Goal: Information Seeking & Learning: Learn about a topic

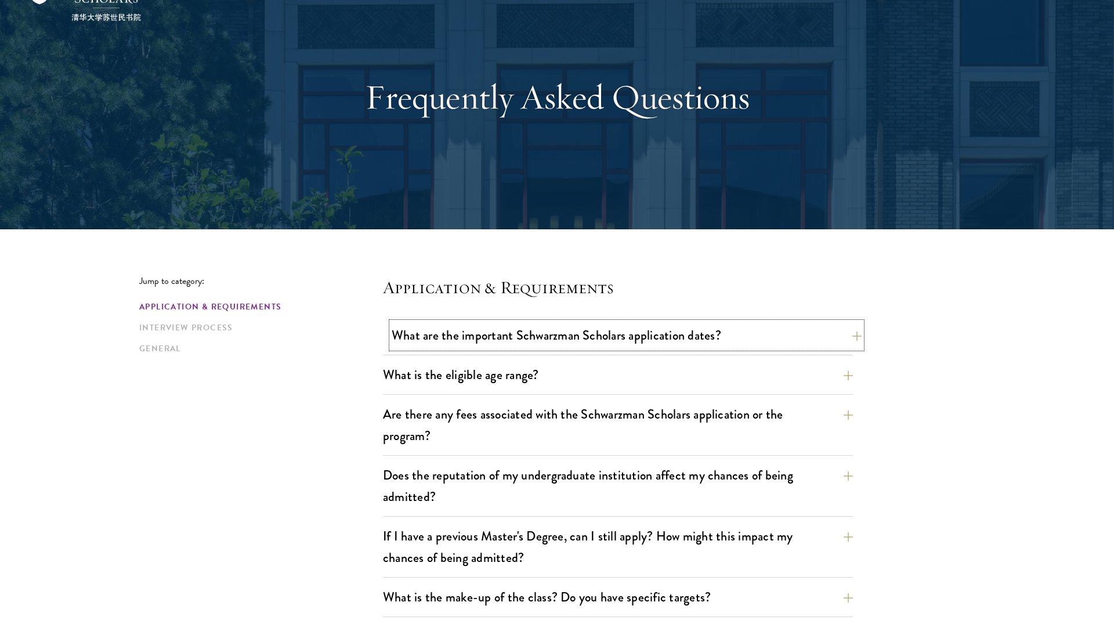
click at [607, 338] on button "What are the important Schwarzman Scholars application dates?" at bounding box center [627, 335] width 470 height 26
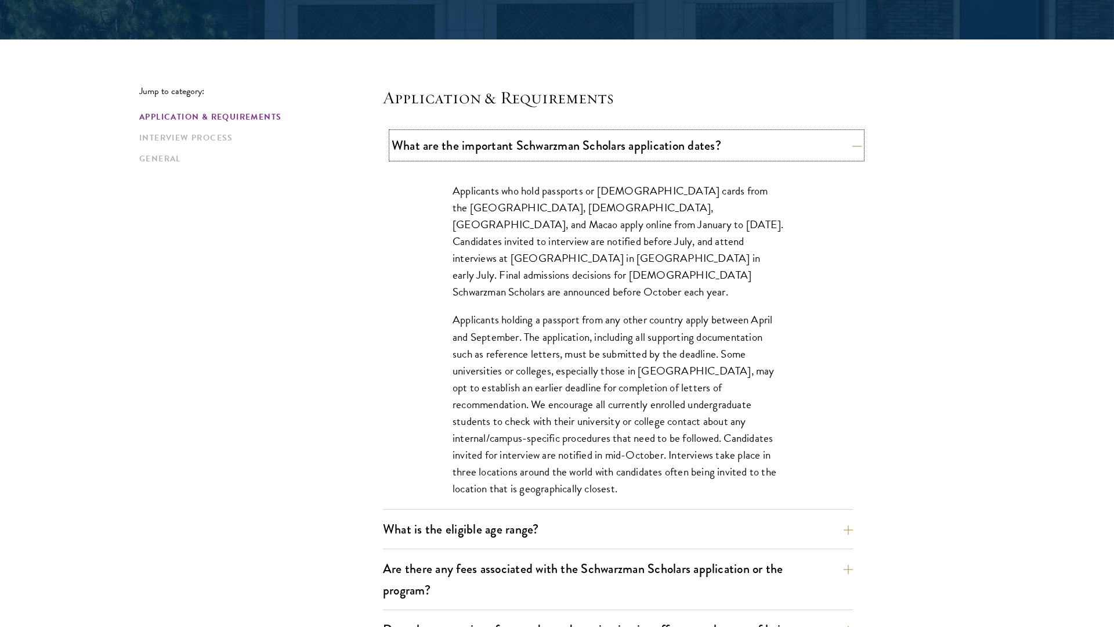
scroll to position [294, 0]
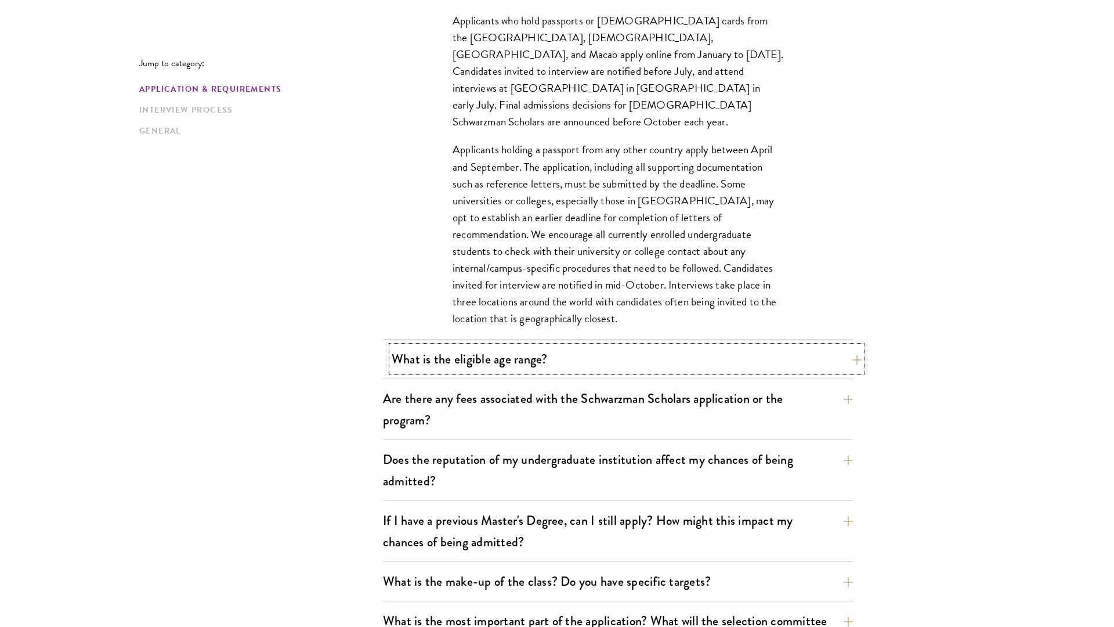
click at [592, 357] on button "What is the eligible age range?" at bounding box center [627, 359] width 470 height 26
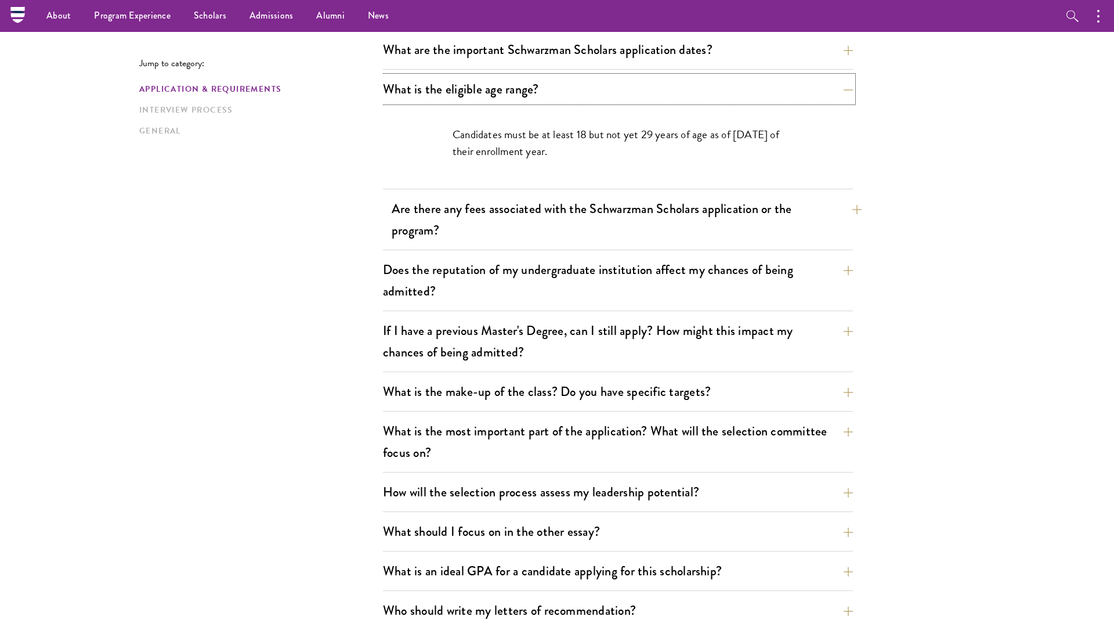
scroll to position [338, 0]
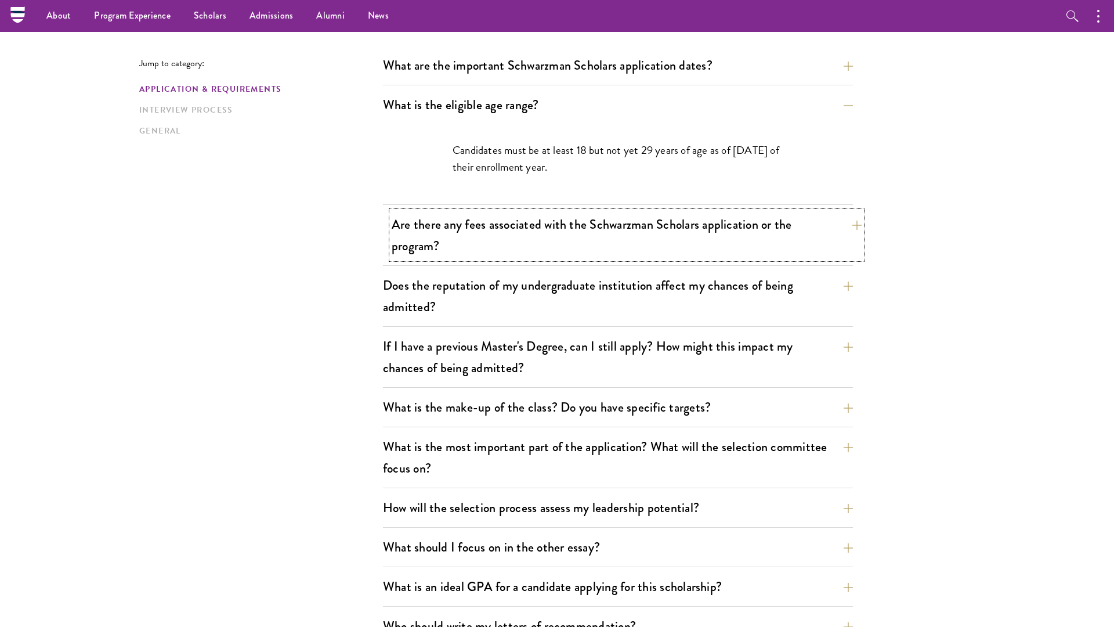
click at [606, 225] on button "Are there any fees associated with the Schwarzman Scholars application or the p…" at bounding box center [627, 235] width 470 height 48
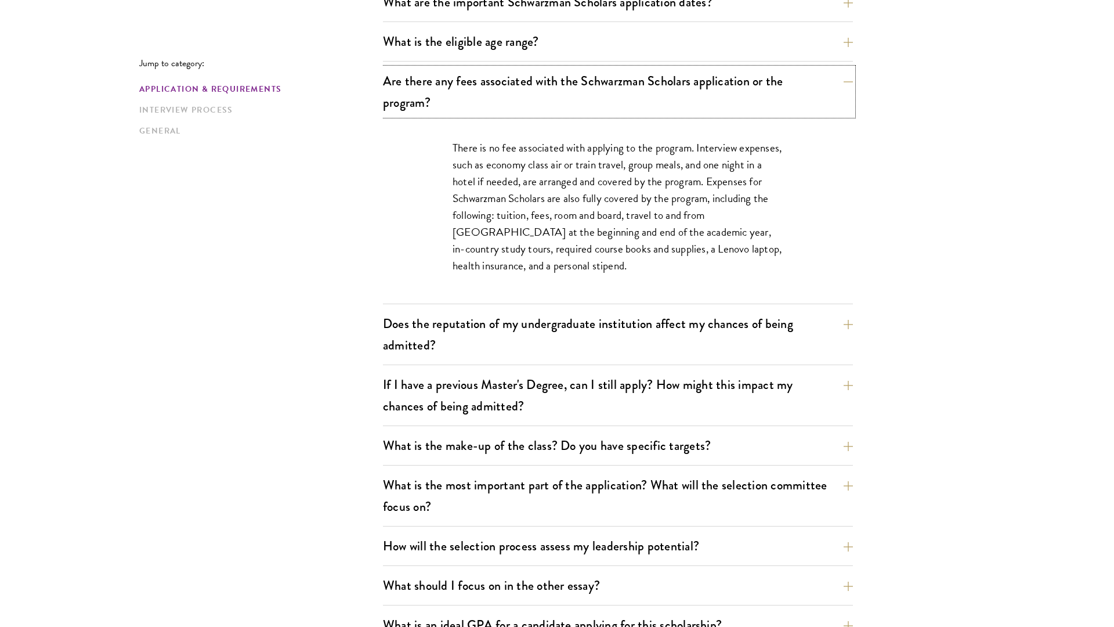
scroll to position [406, 0]
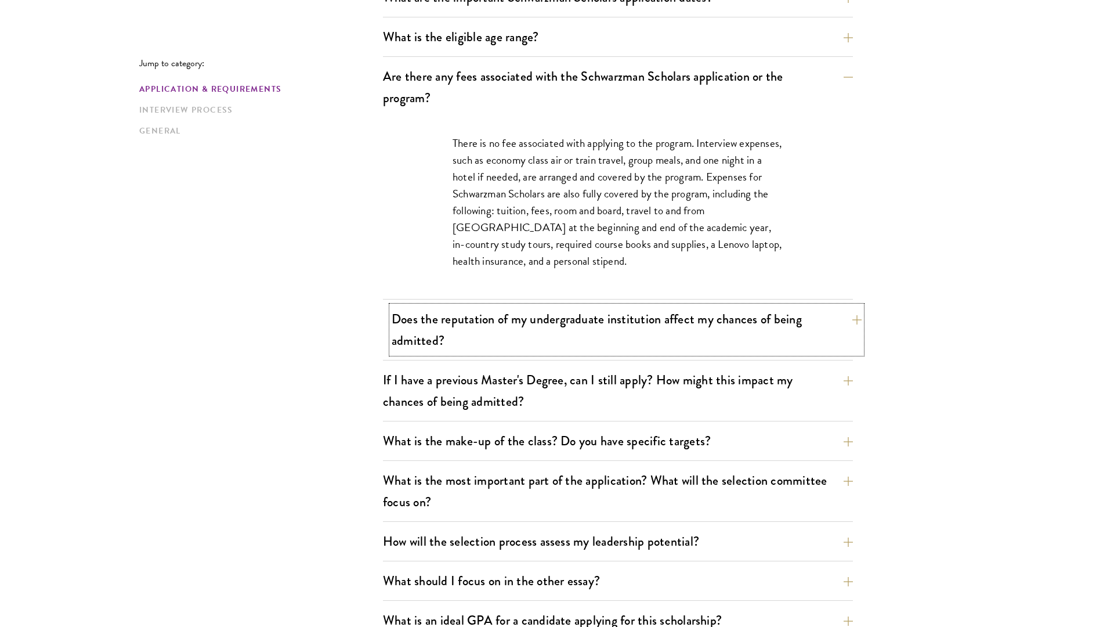
click at [605, 322] on button "Does the reputation of my undergraduate institution affect my chances of being …" at bounding box center [627, 330] width 470 height 48
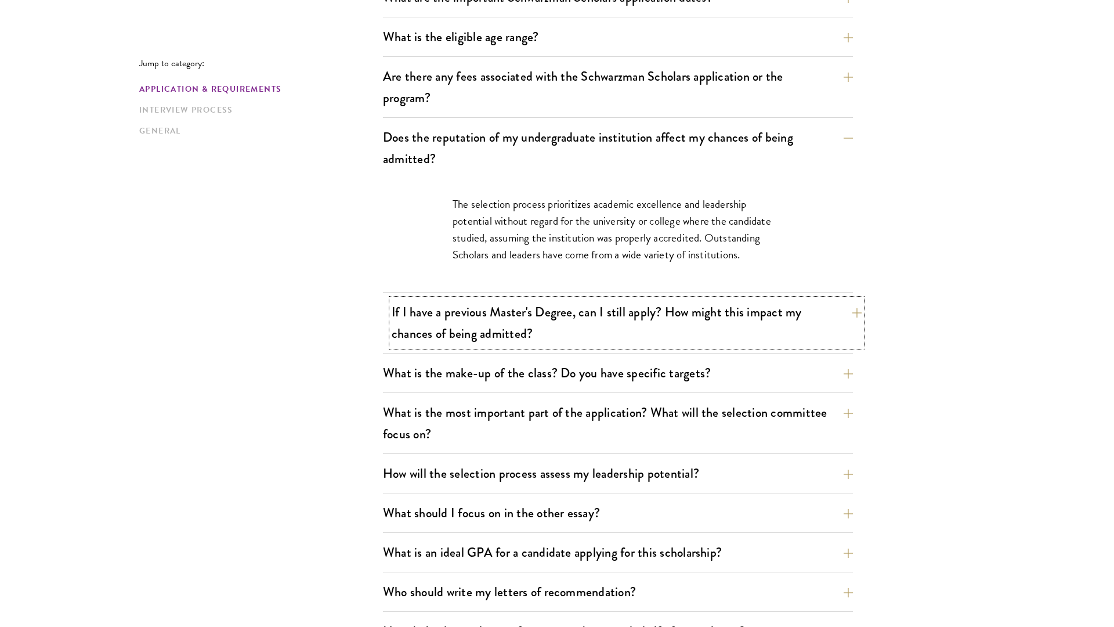
click at [603, 305] on button "If I have a previous Master's Degree, can I still apply? How might this impact …" at bounding box center [627, 323] width 470 height 48
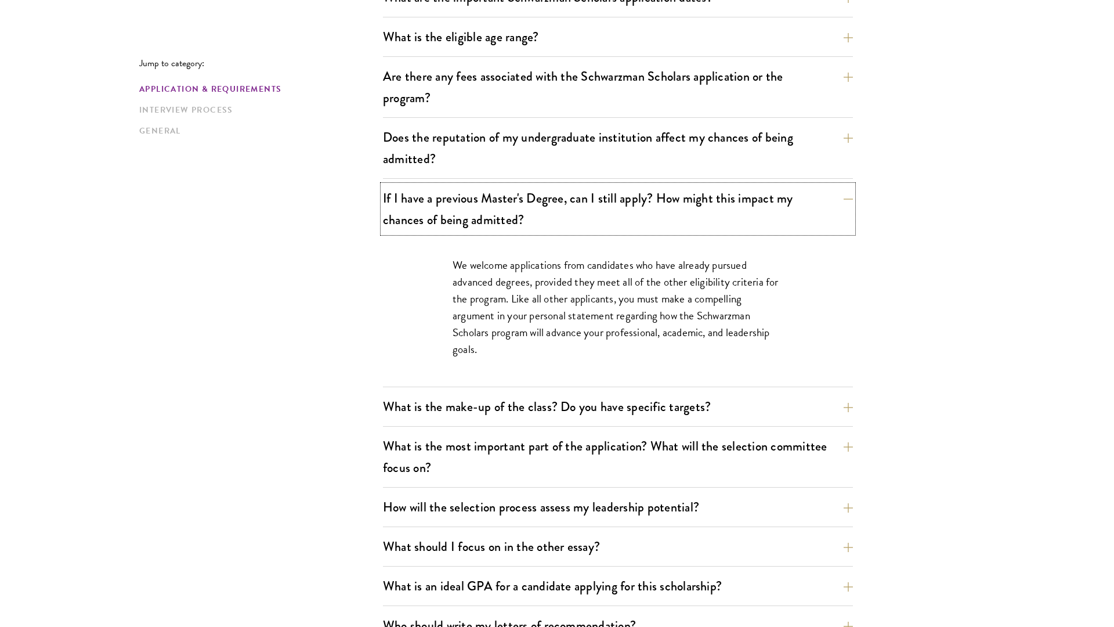
scroll to position [430, 0]
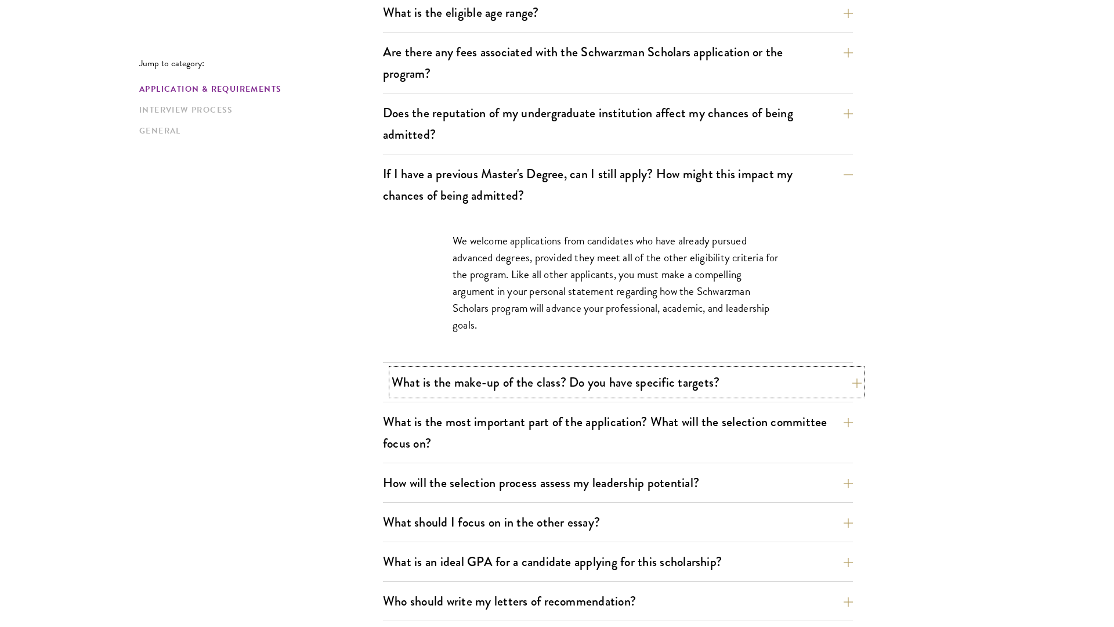
click at [594, 385] on button "What is the make-up of the class? Do you have specific targets?" at bounding box center [627, 382] width 470 height 26
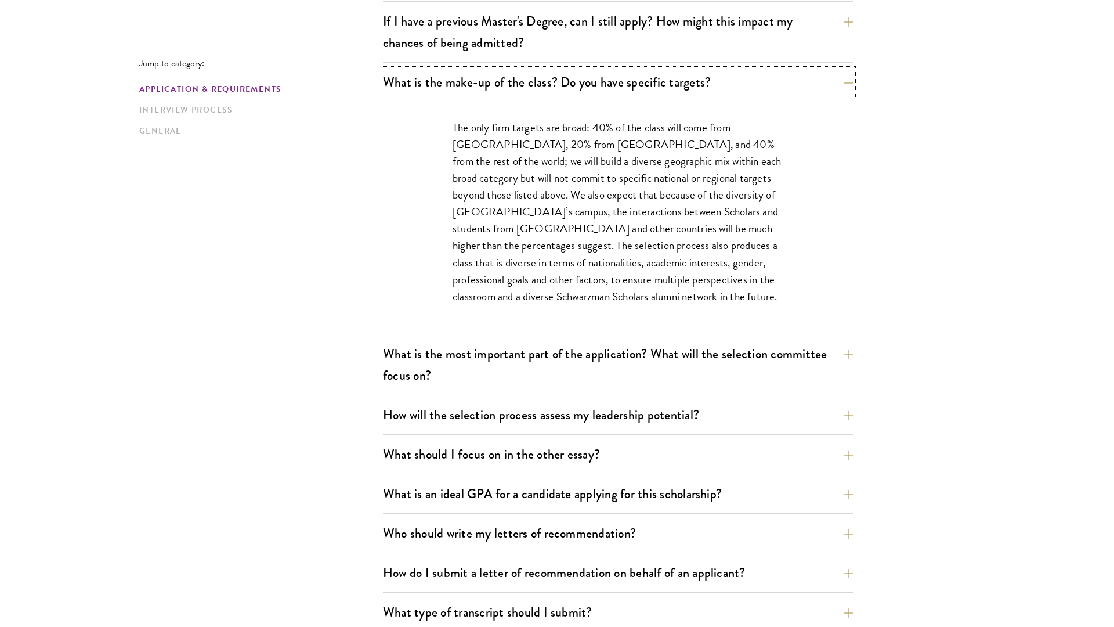
scroll to position [591, 0]
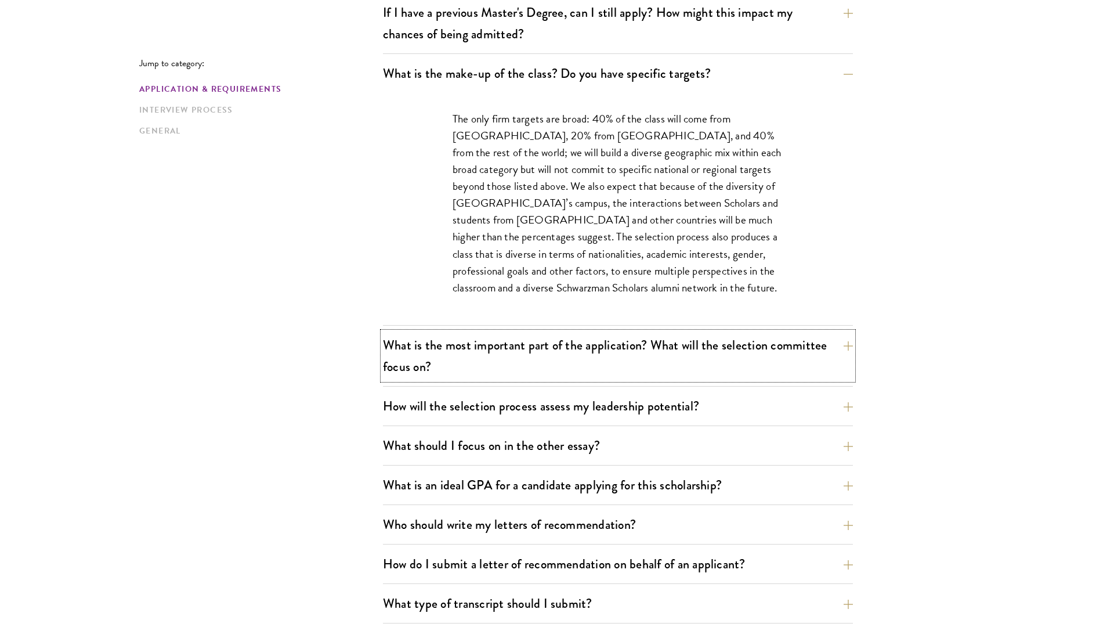
click at [545, 350] on button "What is the most important part of the application? What will the selection com…" at bounding box center [618, 356] width 470 height 48
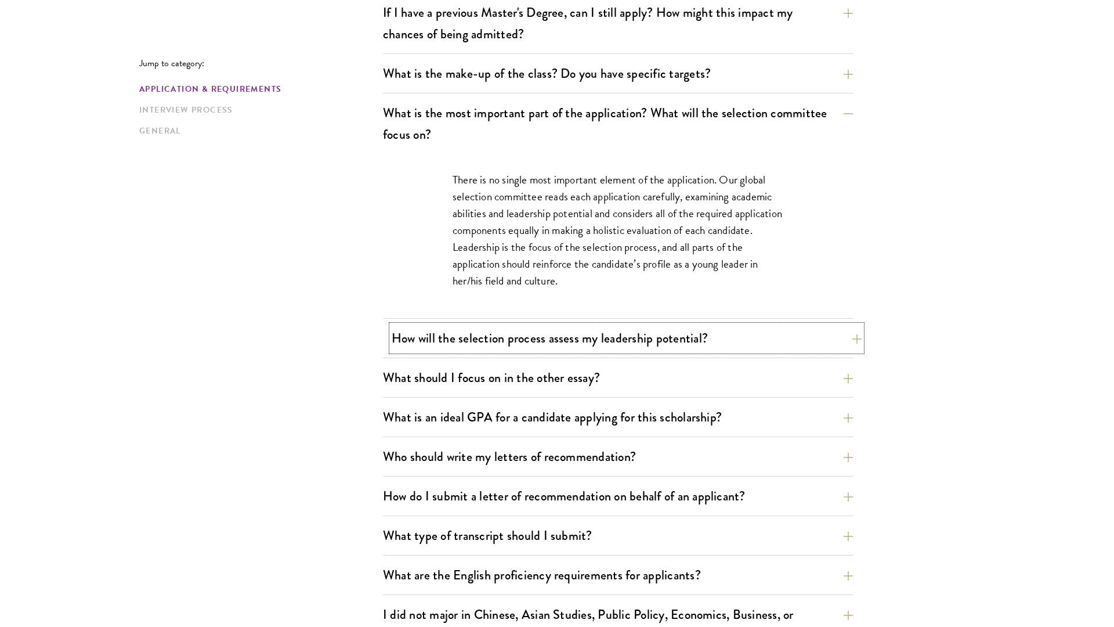
click at [544, 334] on button "How will the selection process assess my leadership potential?" at bounding box center [627, 338] width 470 height 26
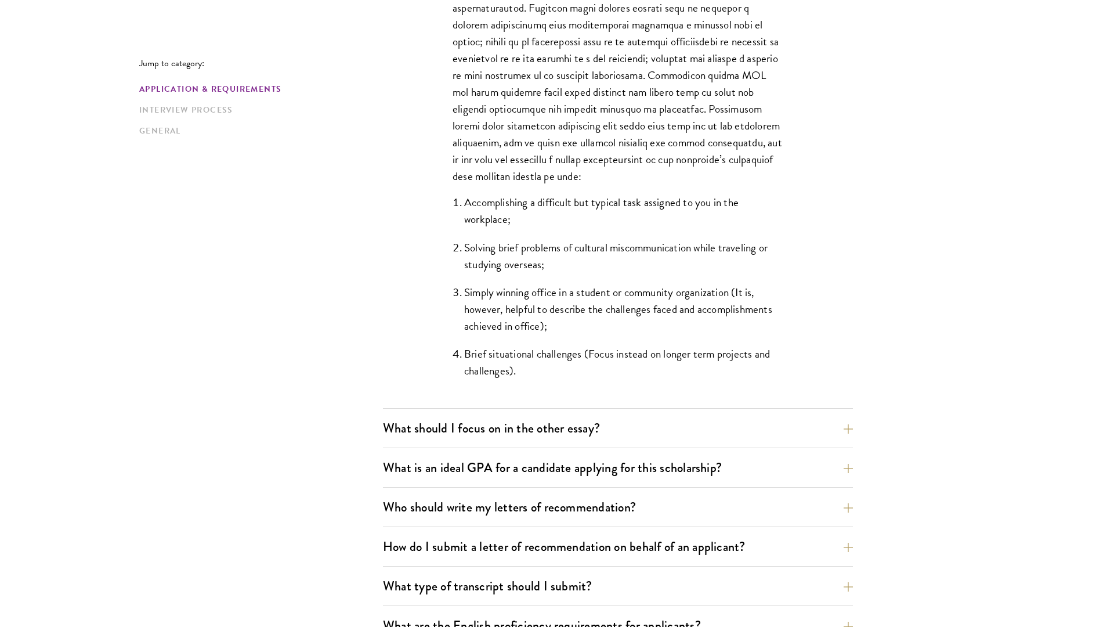
scroll to position [989, 0]
click at [523, 428] on button "What should I focus on in the other essay?" at bounding box center [627, 427] width 470 height 26
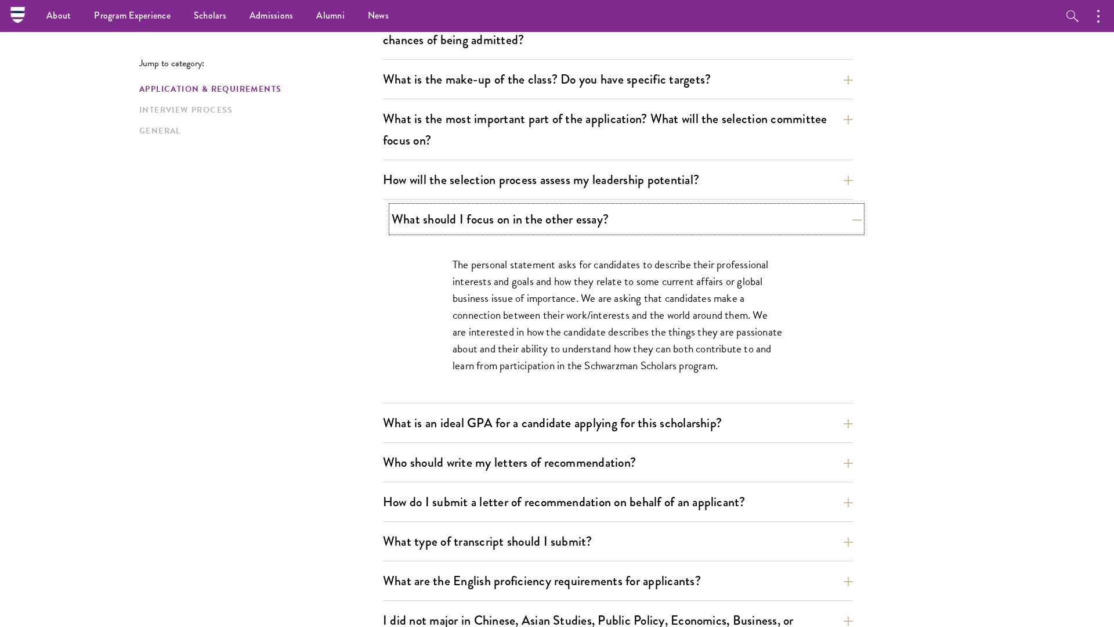
scroll to position [542, 0]
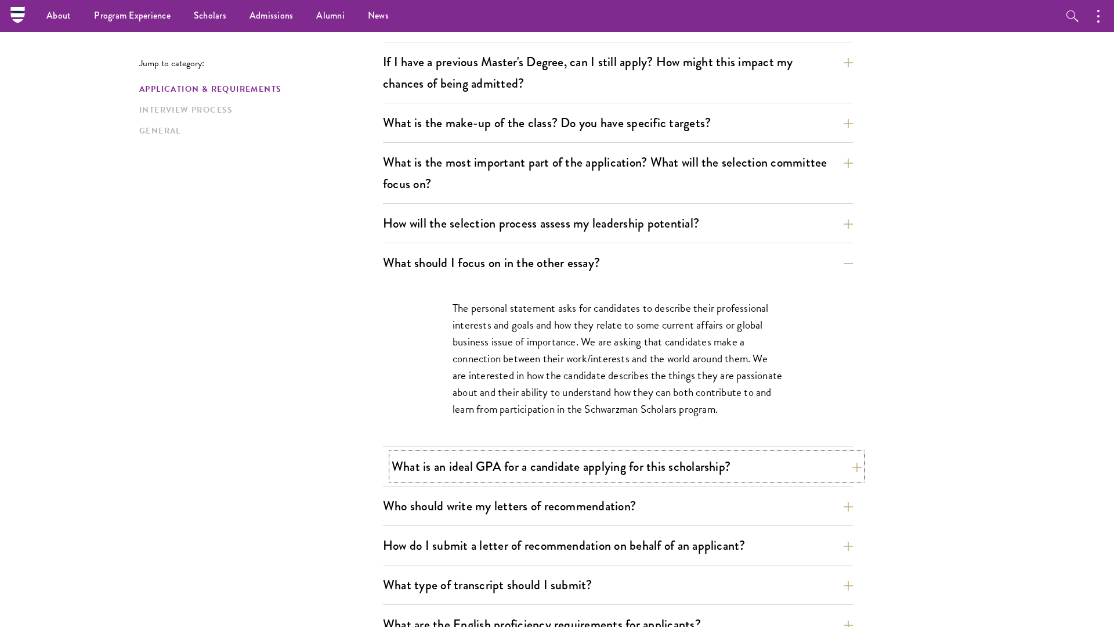
click at [523, 474] on button "What is an ideal GPA for a candidate applying for this scholarship?" at bounding box center [627, 466] width 470 height 26
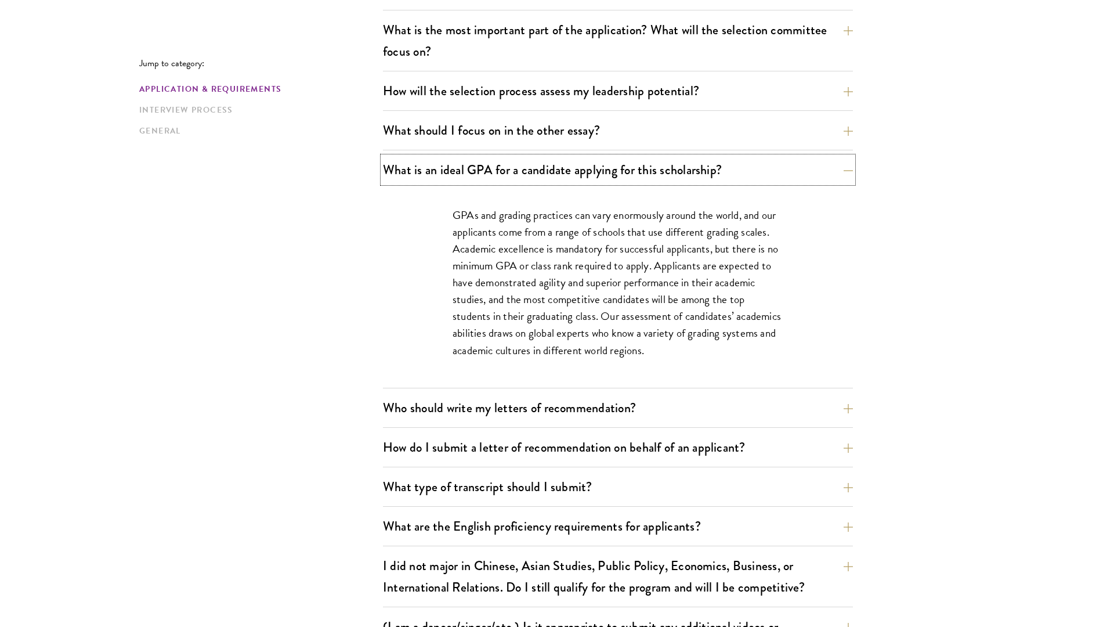
scroll to position [686, 0]
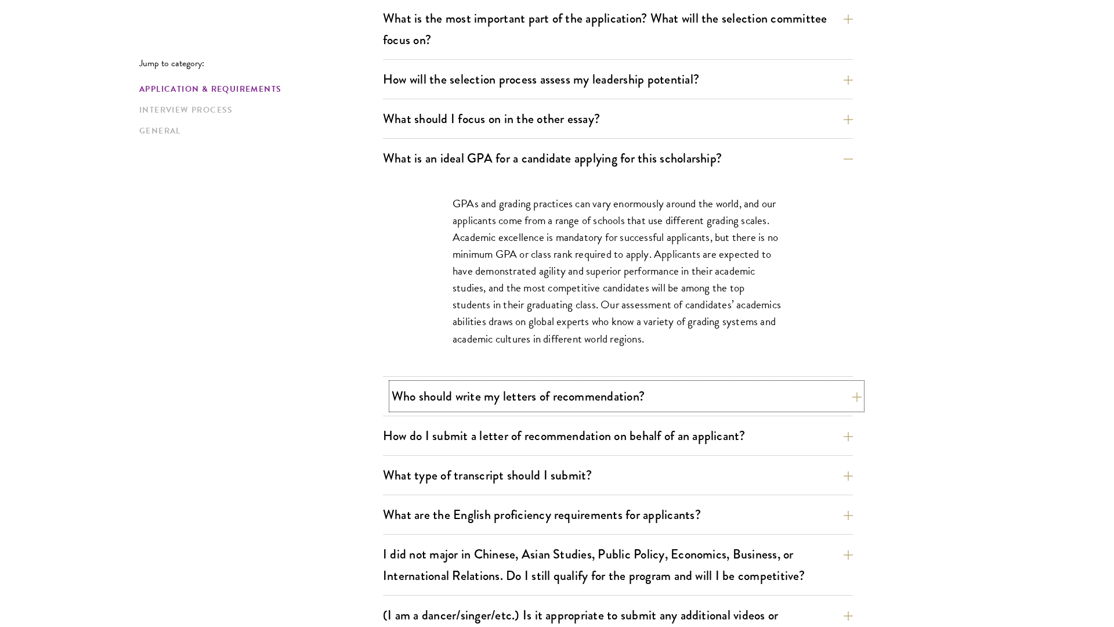
click at [547, 398] on button "Who should write my letters of recommendation?" at bounding box center [627, 396] width 470 height 26
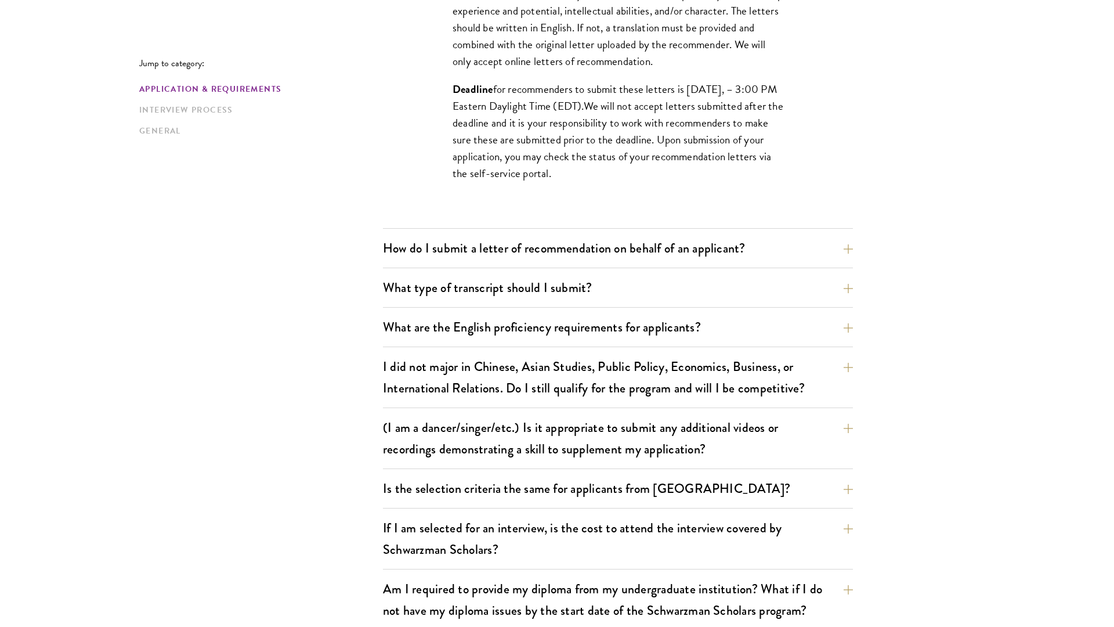
scroll to position [1208, 0]
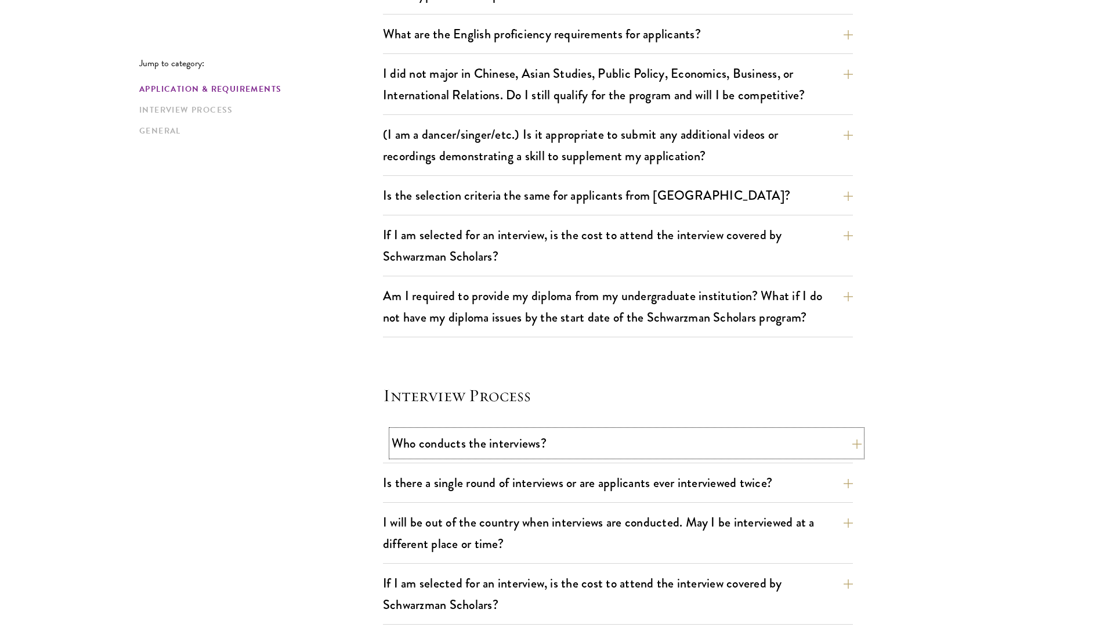
click at [587, 453] on button "Who conducts the interviews?" at bounding box center [627, 443] width 470 height 26
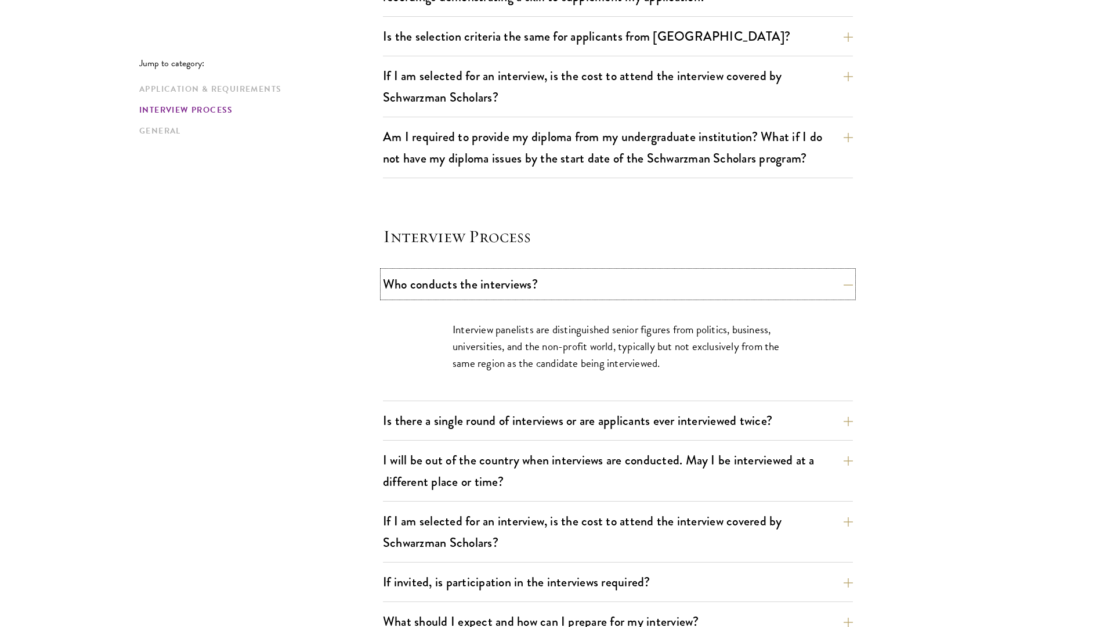
scroll to position [1155, 0]
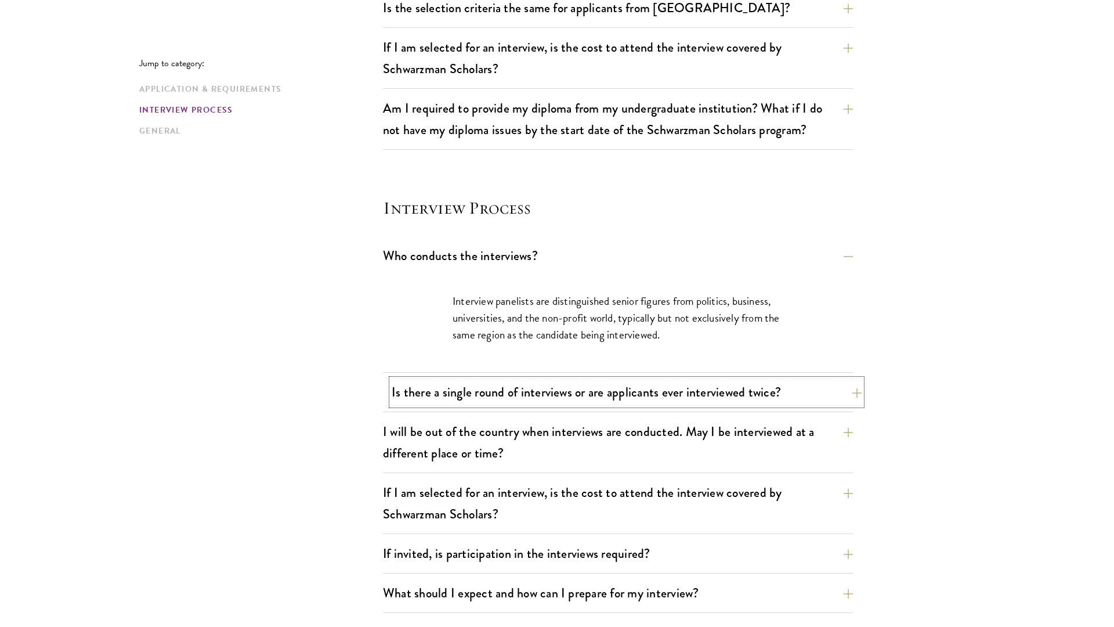
click at [590, 392] on button "Is there a single round of interviews or are applicants ever interviewed twice?" at bounding box center [627, 392] width 470 height 26
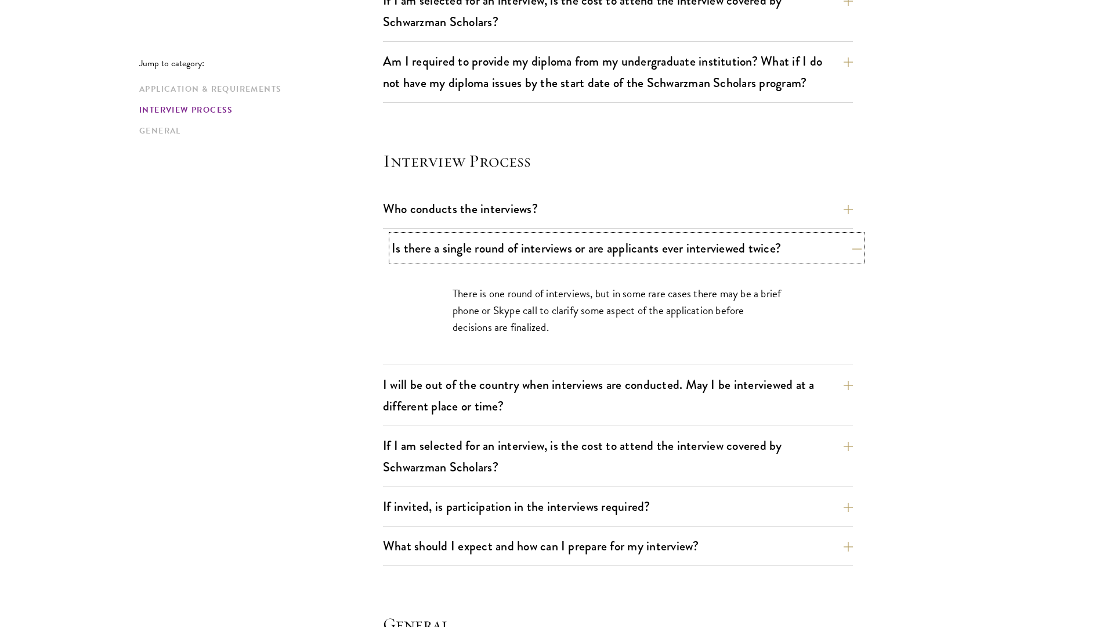
scroll to position [1205, 0]
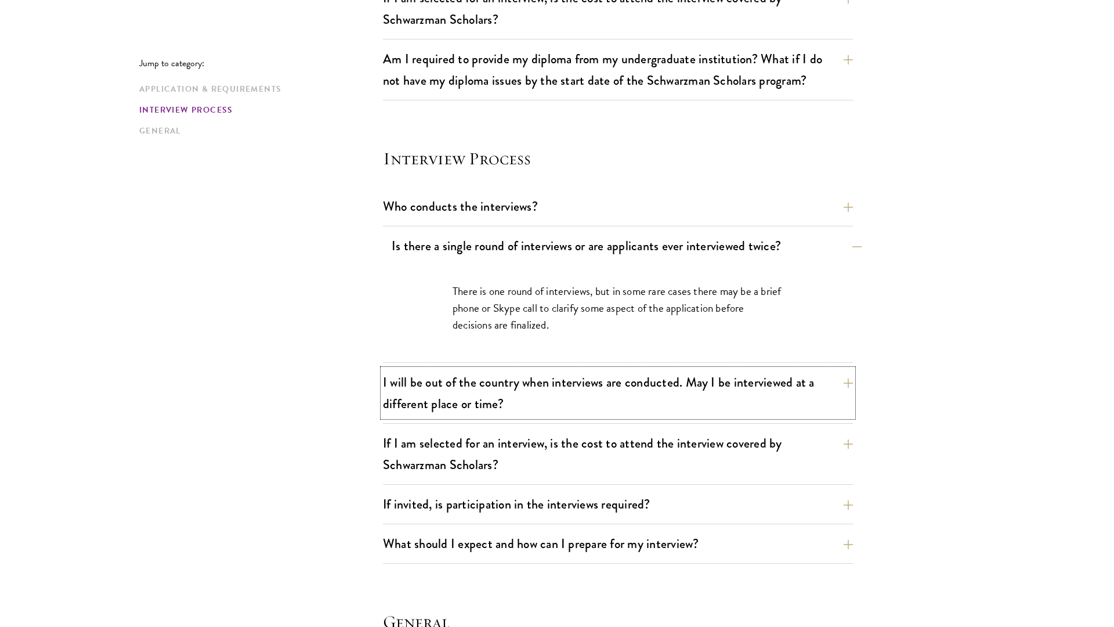
click at [590, 392] on button "I will be out of the country when interviews are conducted. May I be interviewe…" at bounding box center [618, 393] width 470 height 48
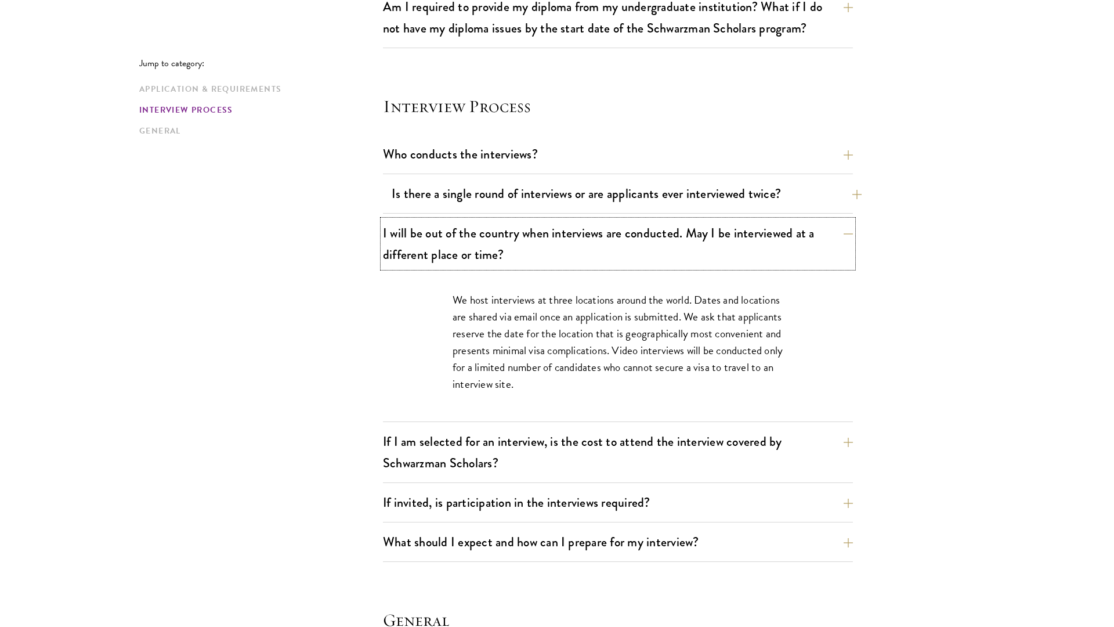
scroll to position [1258, 0]
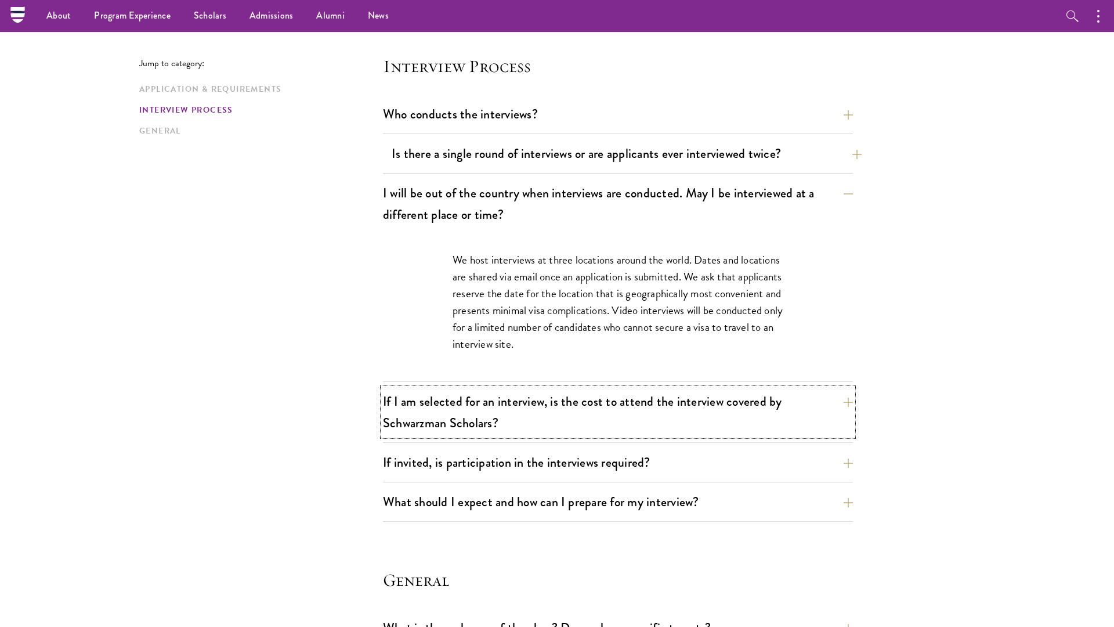
click at [590, 392] on button "If I am selected for an interview, is the cost to attend the interview covered …" at bounding box center [618, 412] width 470 height 48
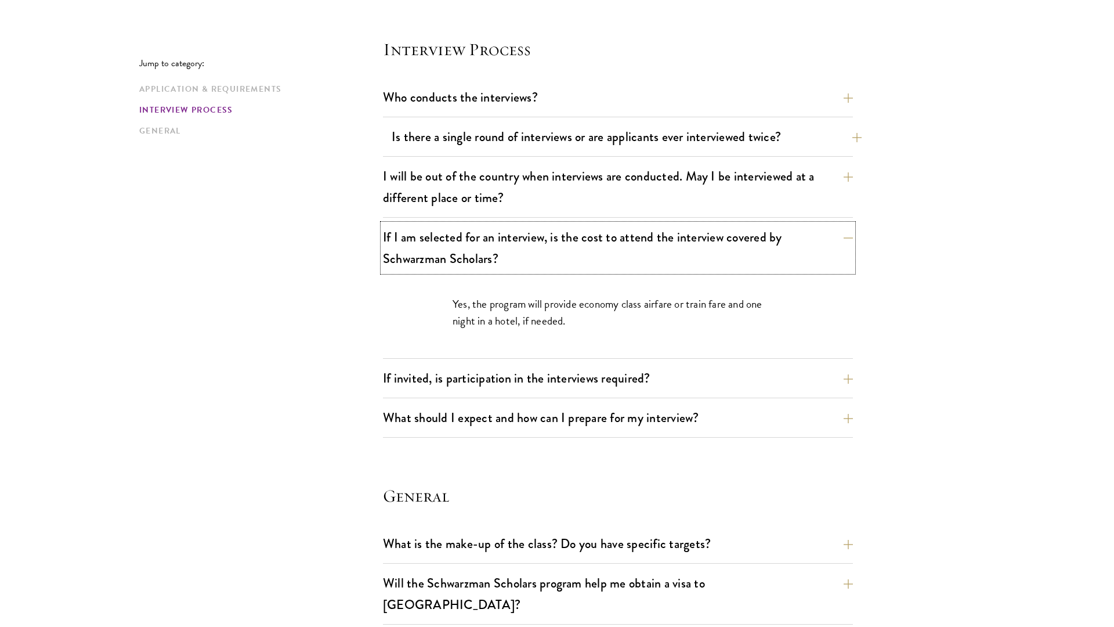
scroll to position [1315, 0]
click at [590, 392] on div "If invited, is participation in the interviews required? The in-person intervie…" at bounding box center [618, 380] width 470 height 33
click at [588, 382] on button "If invited, is participation in the interviews required?" at bounding box center [627, 377] width 470 height 26
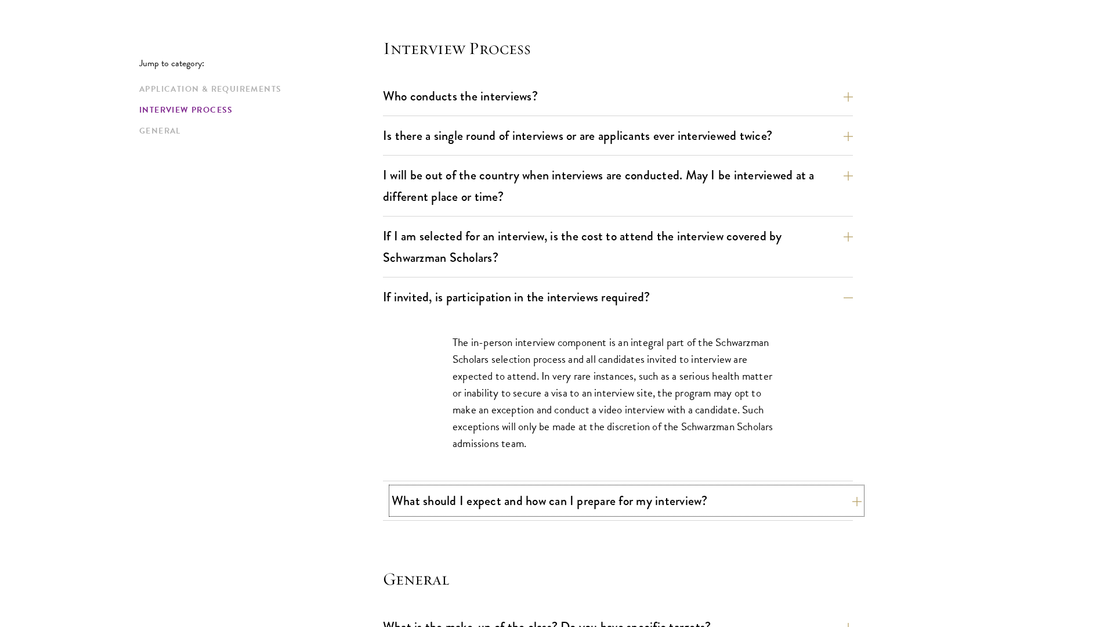
click at [590, 488] on button "What should I expect and how can I prepare for my interview?" at bounding box center [627, 500] width 470 height 26
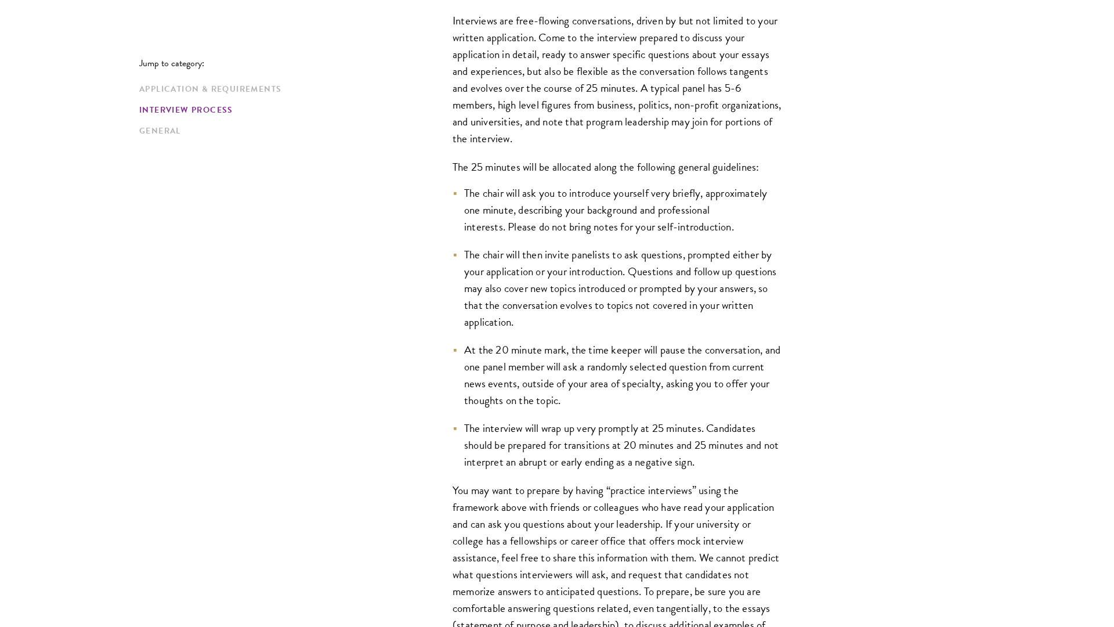
scroll to position [1675, 0]
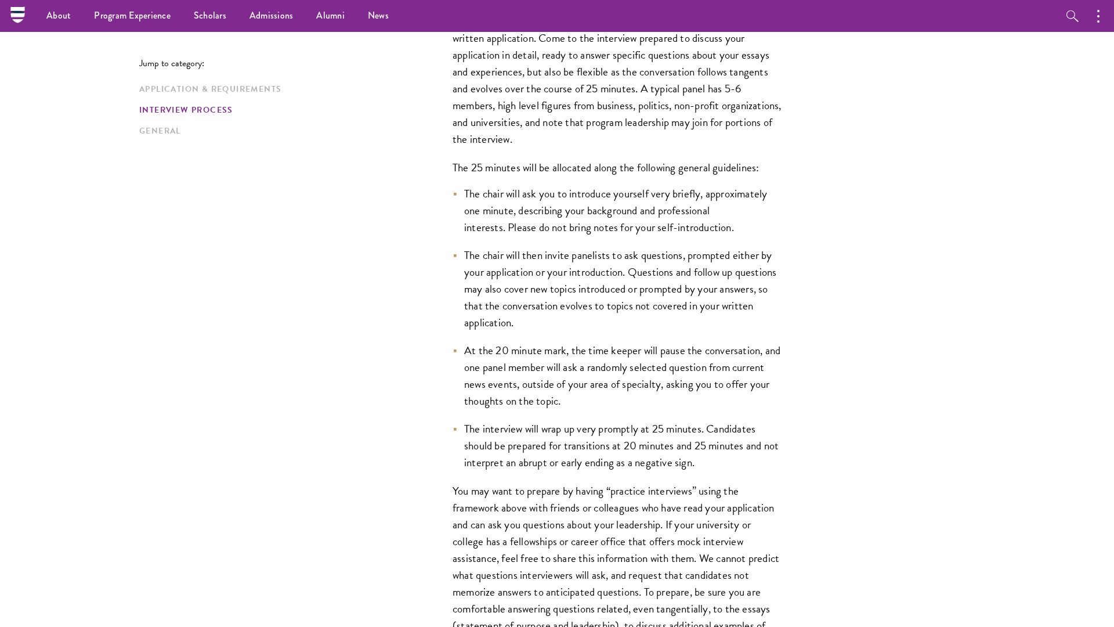
click at [588, 307] on li "The chair will then invite panelists to ask questions, prompted either by your …" at bounding box center [618, 289] width 331 height 84
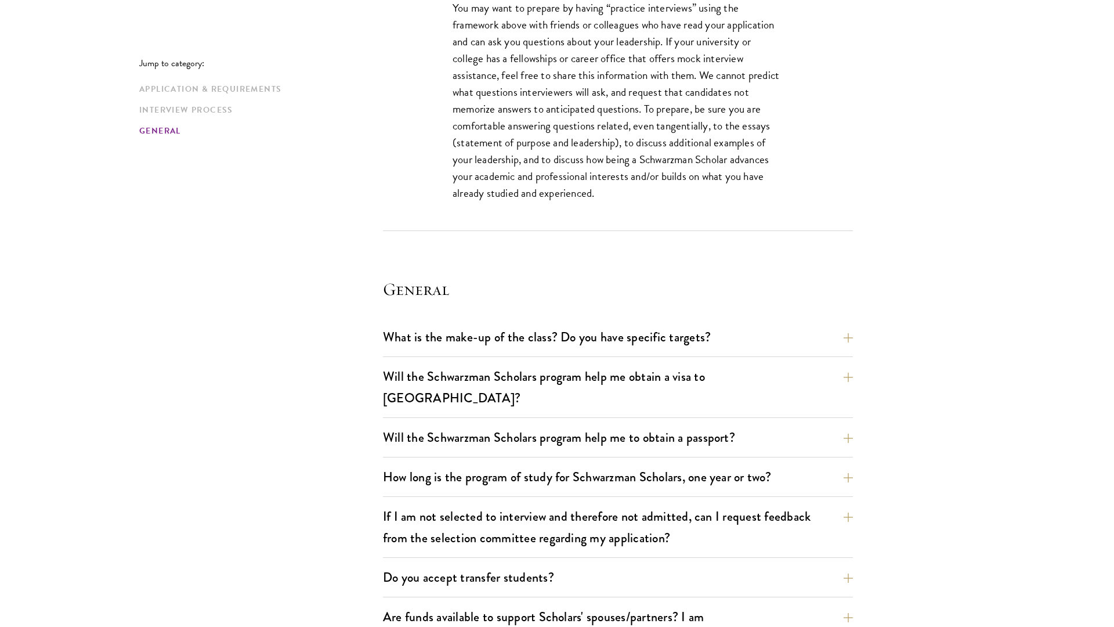
scroll to position [2319, 0]
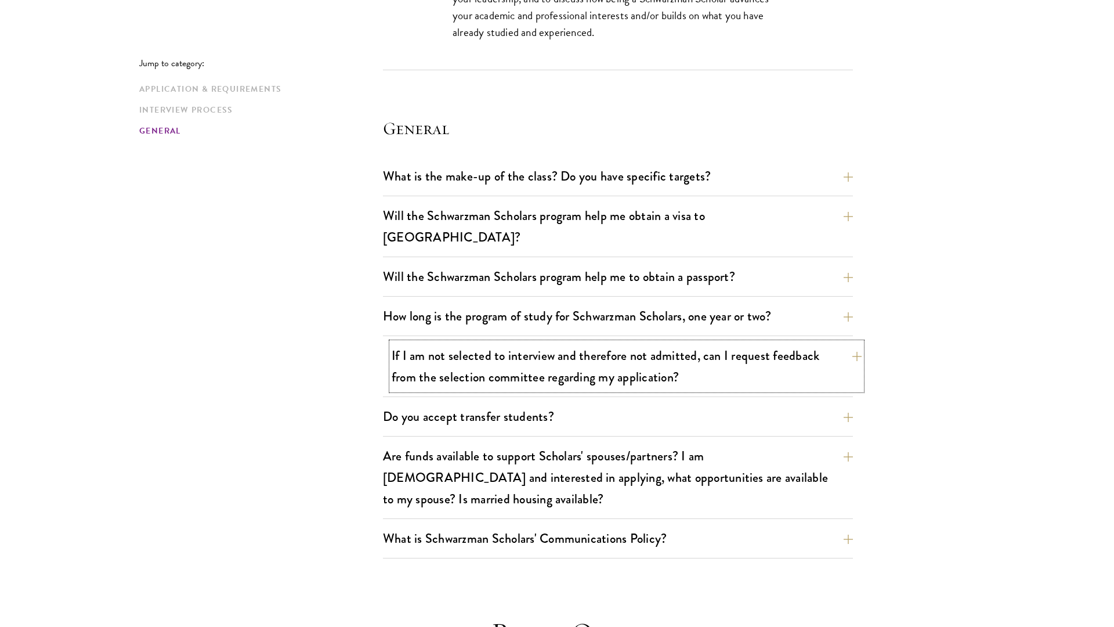
click at [652, 356] on button "If I am not selected to interview and therefore not admitted, can I request fee…" at bounding box center [627, 366] width 470 height 48
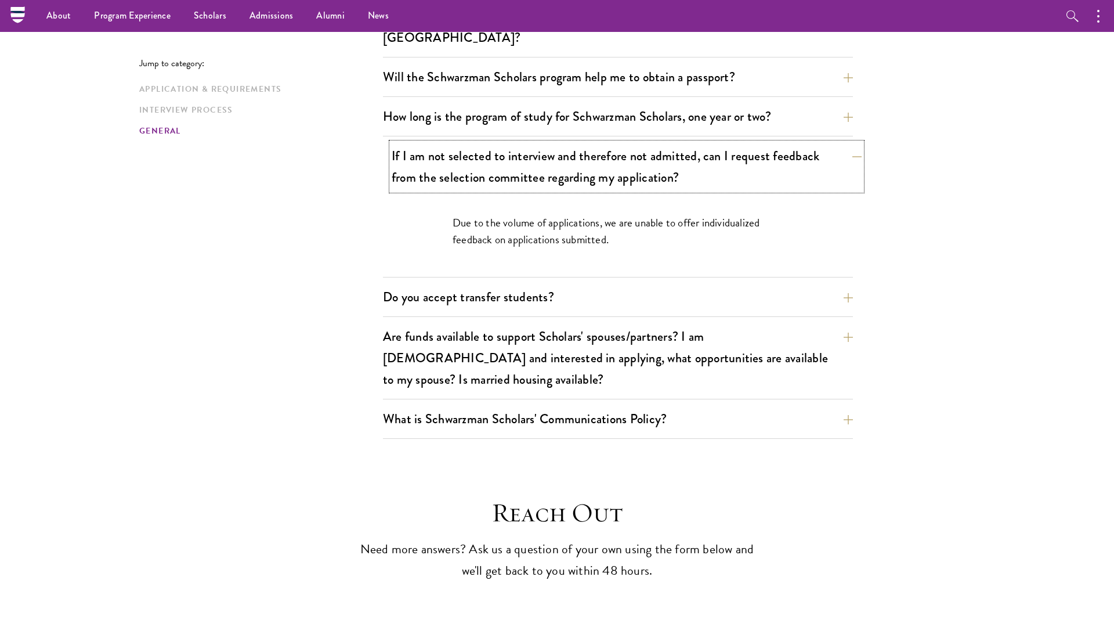
scroll to position [1710, 0]
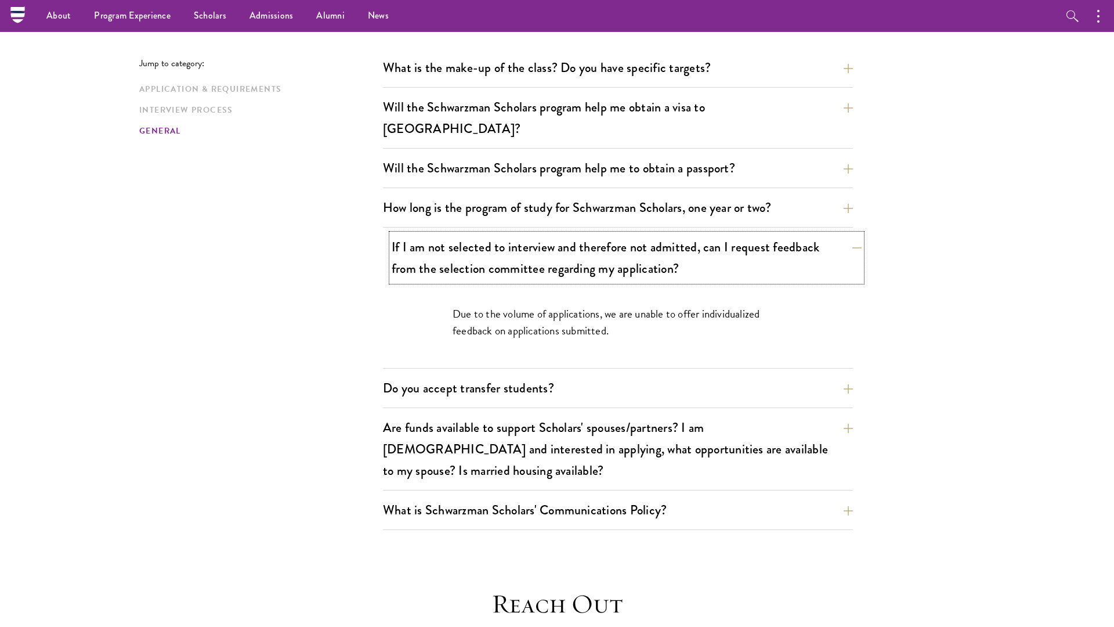
click at [689, 247] on button "If I am not selected to interview and therefore not admitted, can I request fee…" at bounding box center [627, 258] width 470 height 48
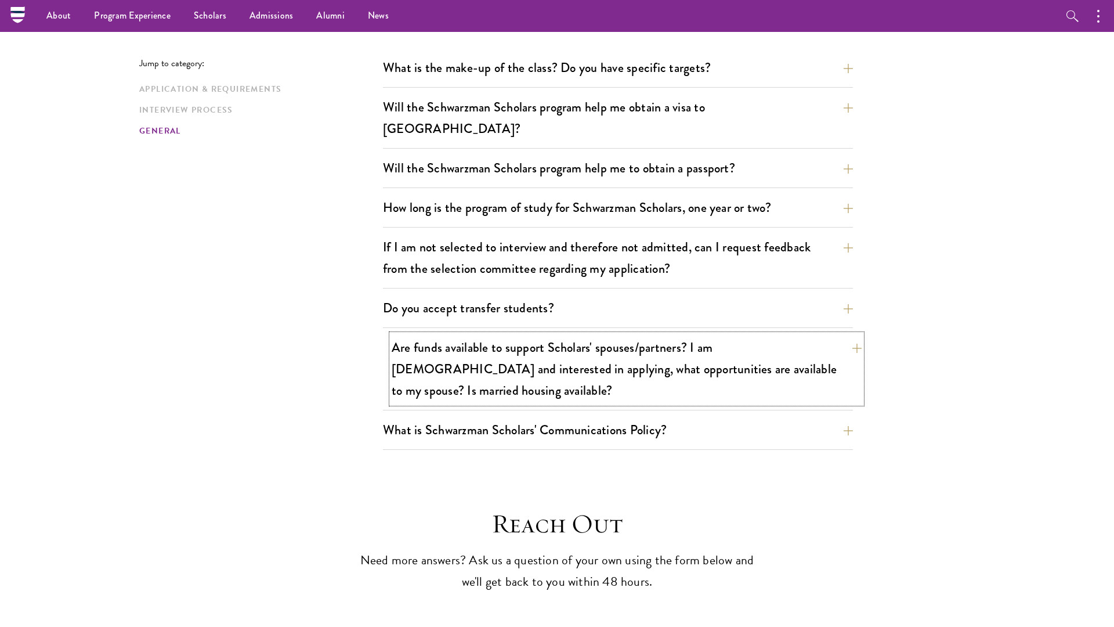
click at [624, 352] on button "Are funds available to support Scholars' spouses/partners? I am [DEMOGRAPHIC_DA…" at bounding box center [627, 368] width 470 height 69
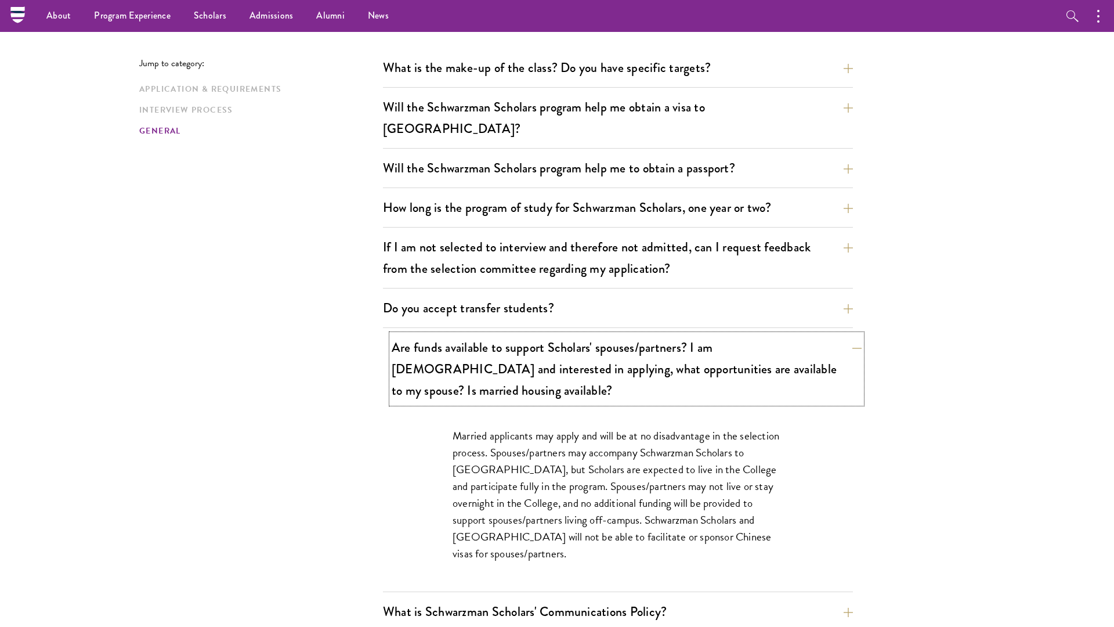
click at [614, 343] on button "Are funds available to support Scholars' spouses/partners? I am [DEMOGRAPHIC_DA…" at bounding box center [627, 368] width 470 height 69
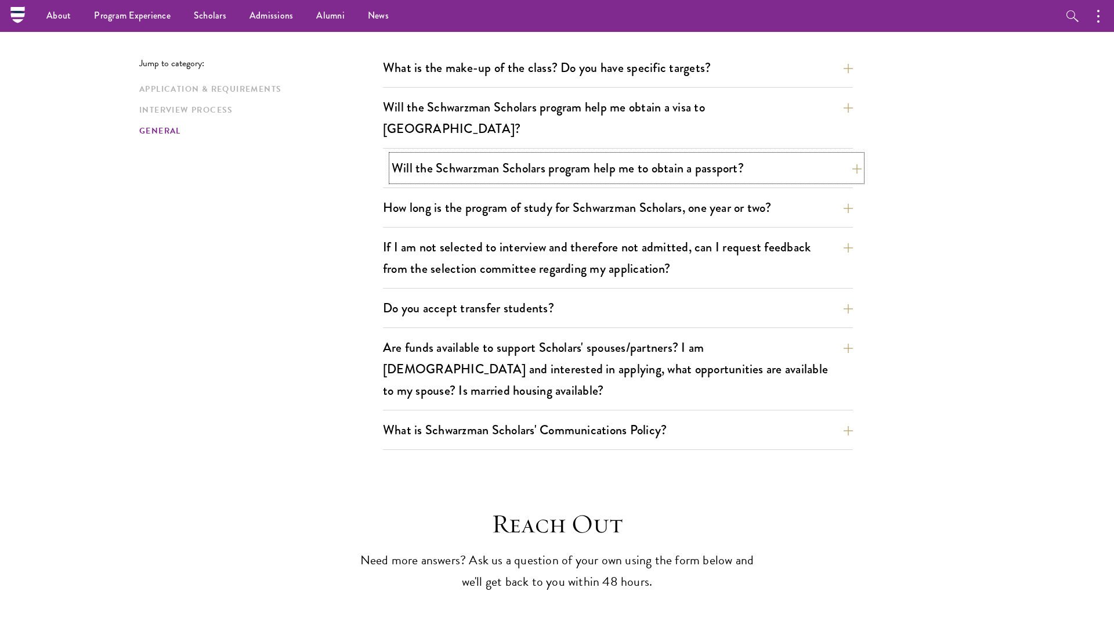
click at [619, 155] on button "Will the Schwarzman Scholars program help me to obtain a passport?" at bounding box center [627, 168] width 470 height 26
